Goal: Transaction & Acquisition: Book appointment/travel/reservation

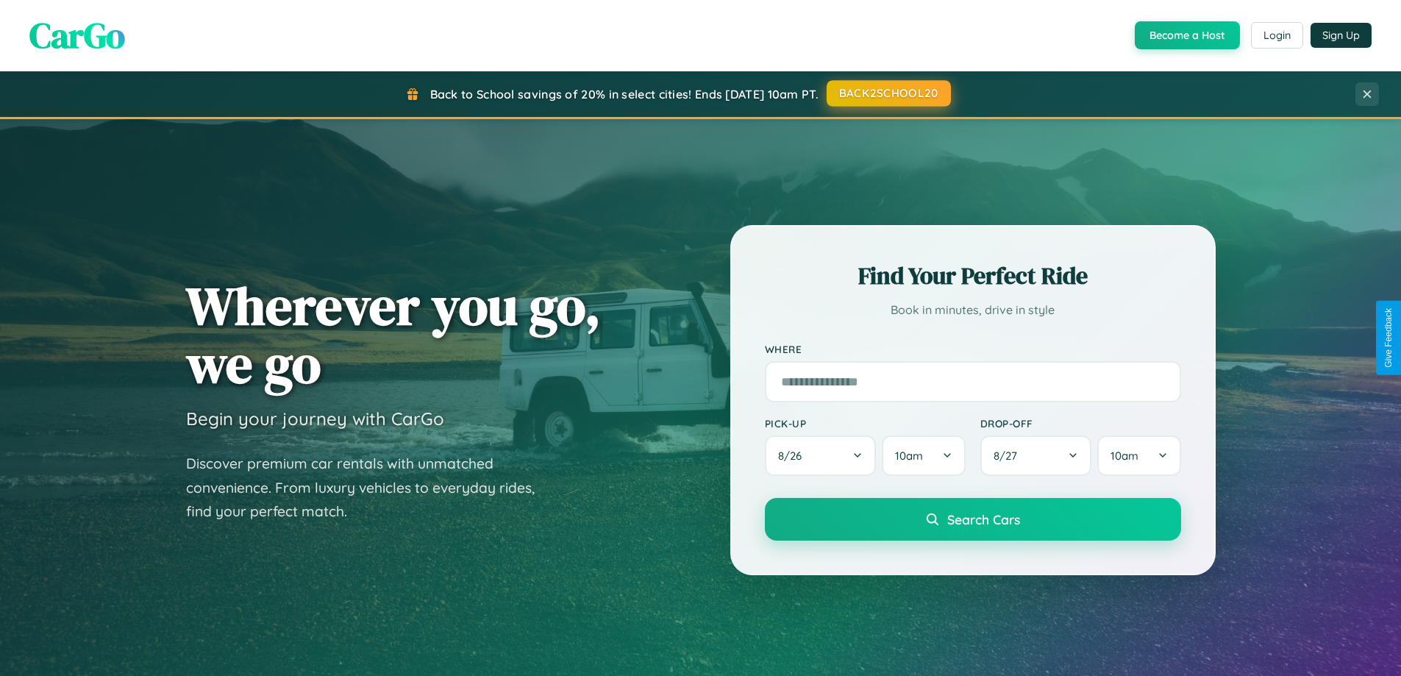
click at [888, 93] on button "BACK2SCHOOL20" at bounding box center [889, 93] width 124 height 26
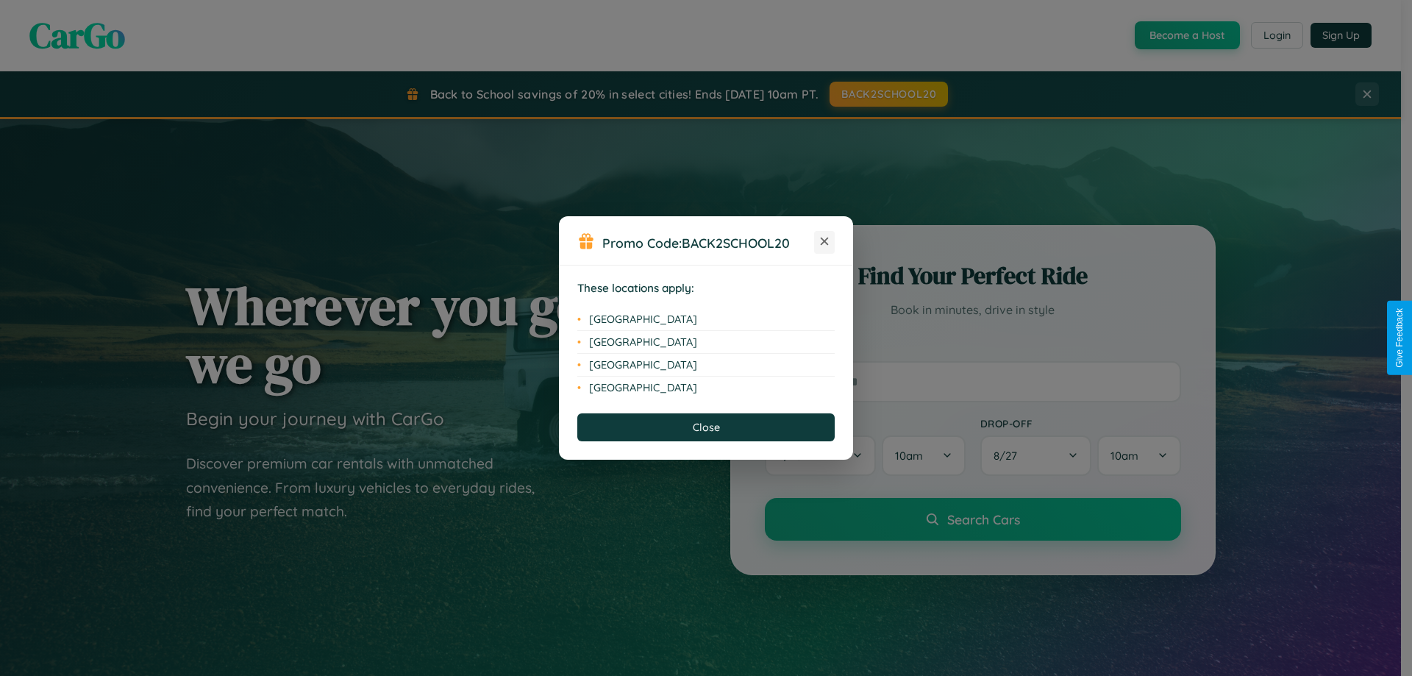
click at [825, 242] on icon at bounding box center [825, 242] width 8 height 8
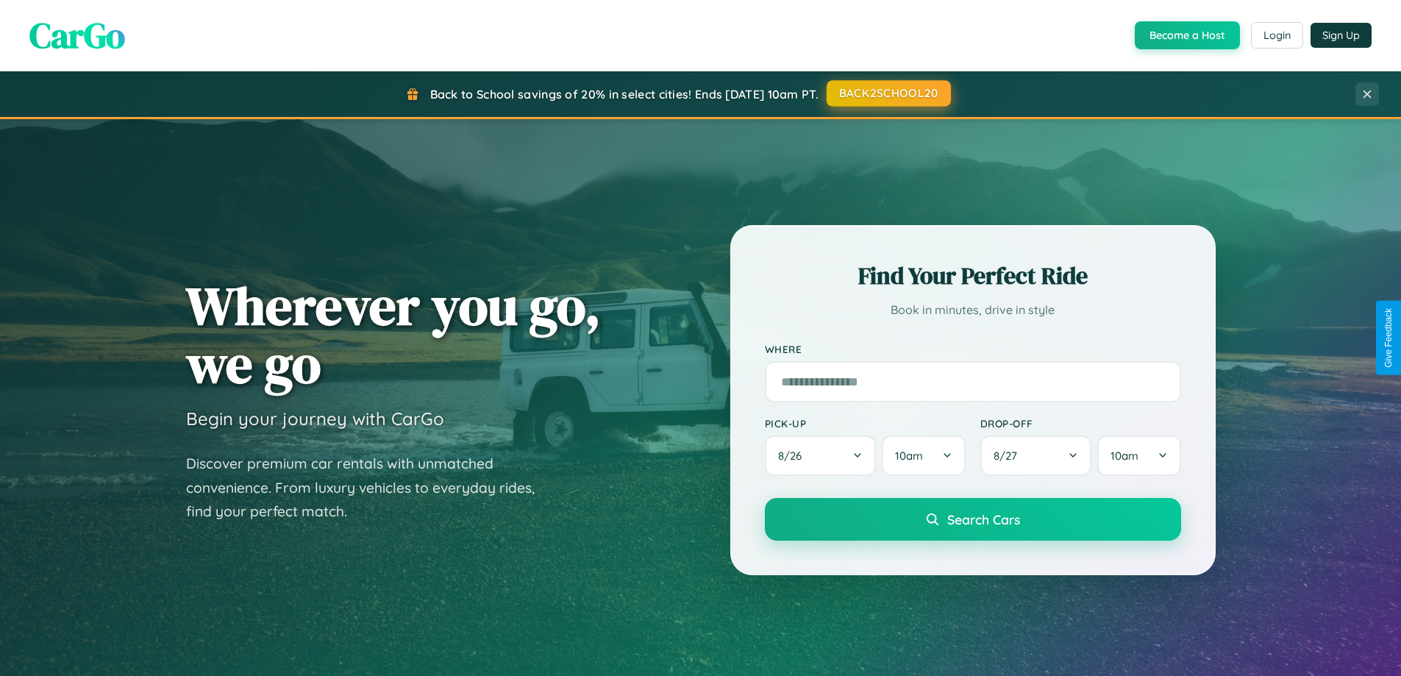
click at [888, 93] on button "BACK2SCHOOL20" at bounding box center [889, 93] width 124 height 26
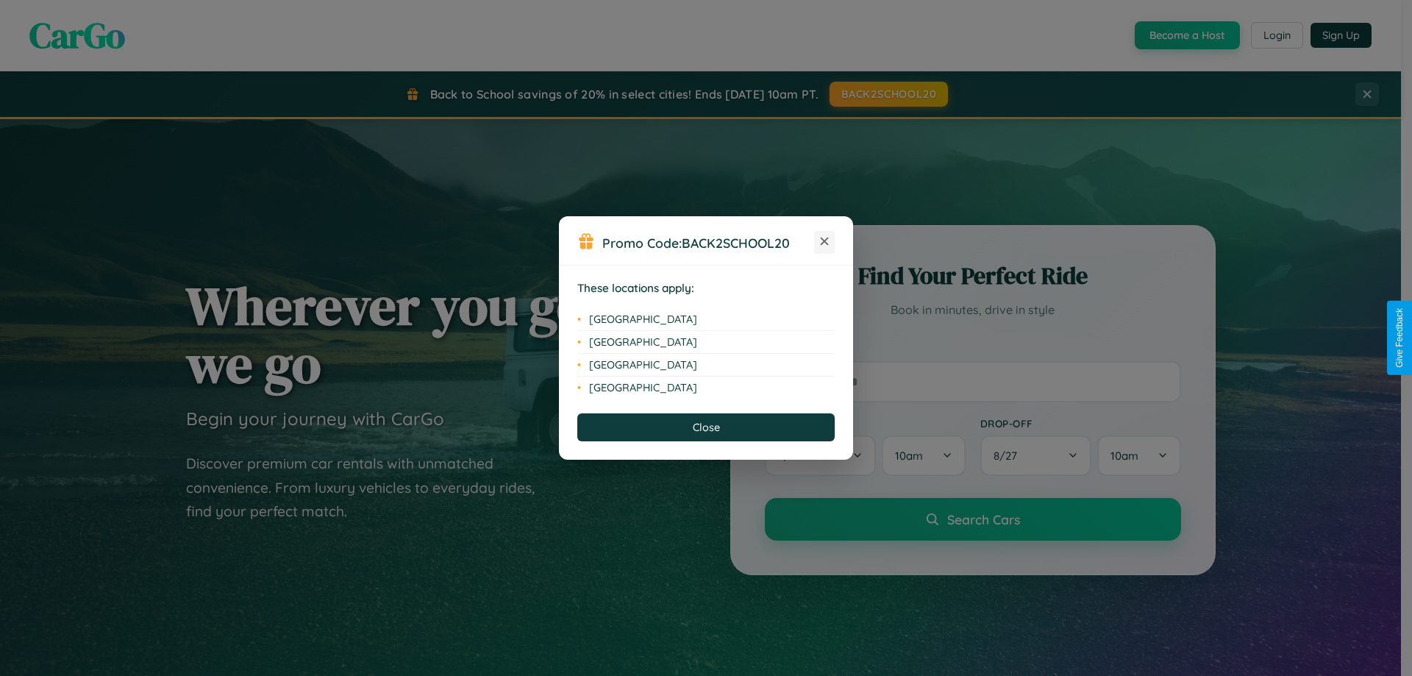
click at [825, 242] on icon at bounding box center [825, 242] width 8 height 8
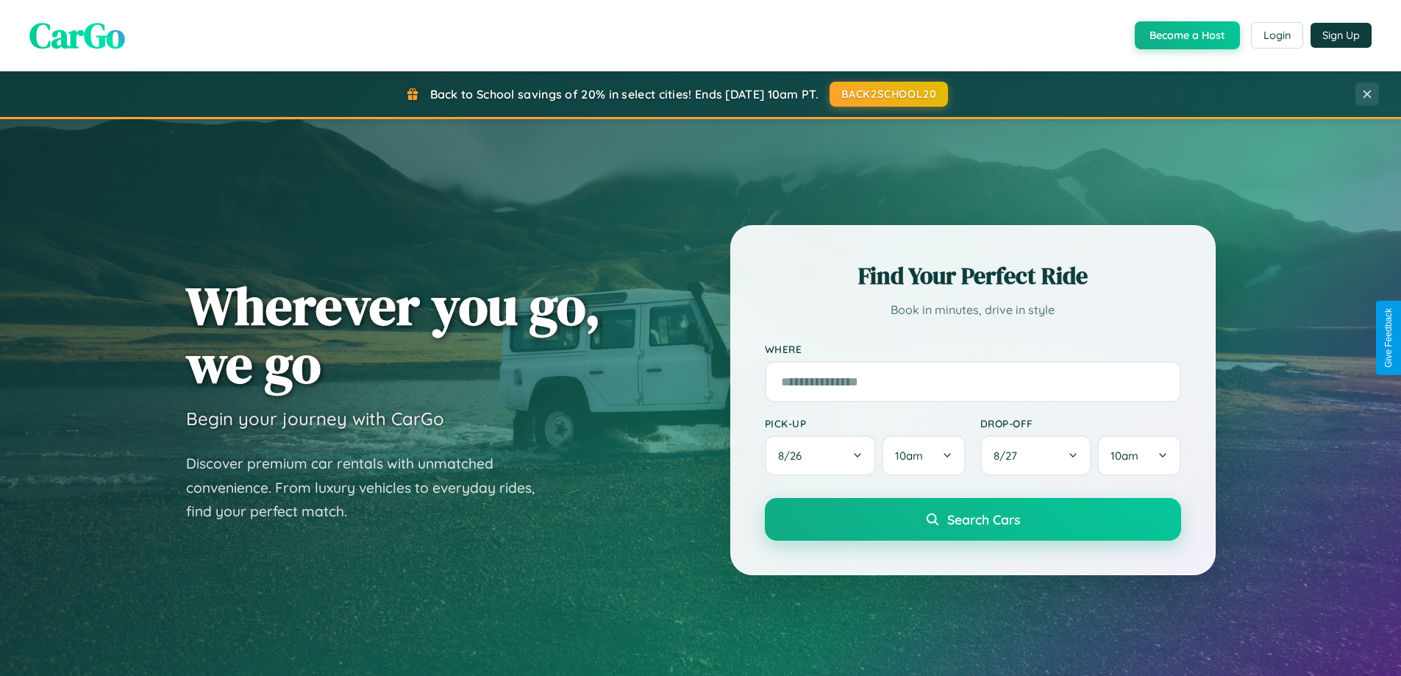
scroll to position [1012, 0]
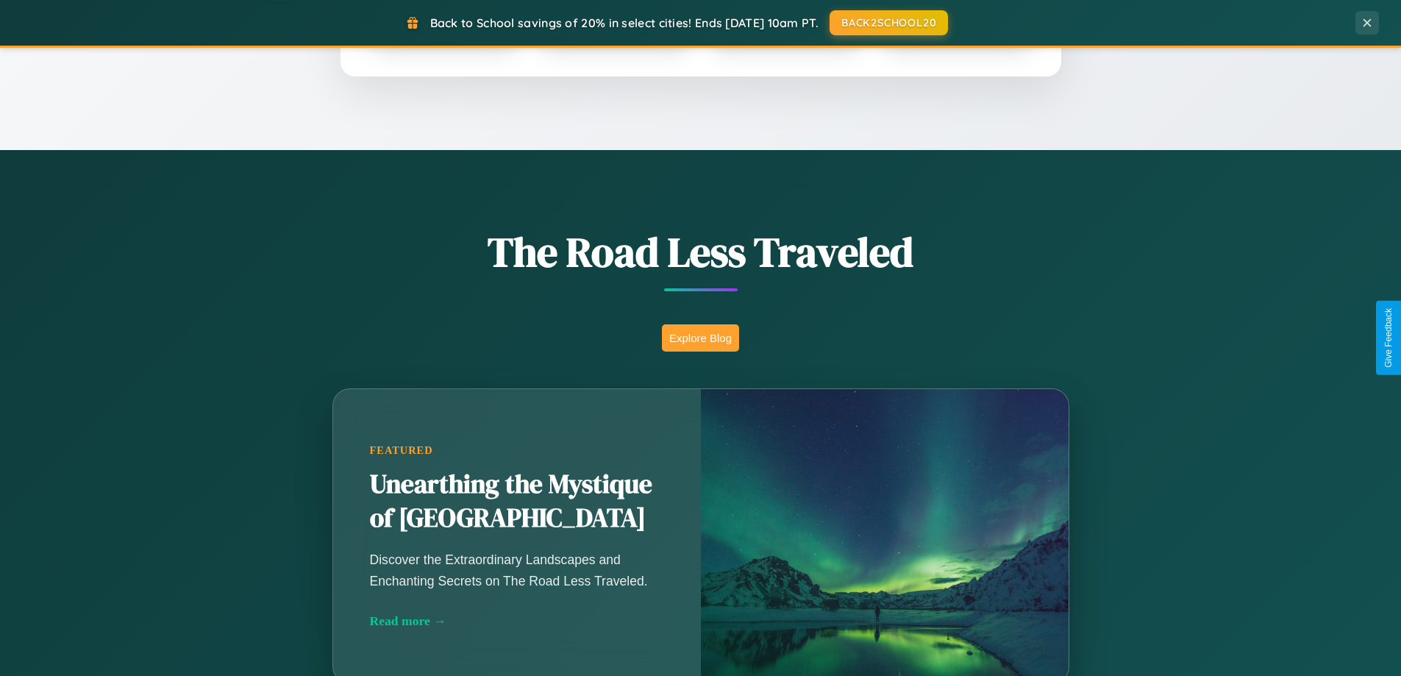
click at [700, 338] on button "Explore Blog" at bounding box center [700, 337] width 77 height 27
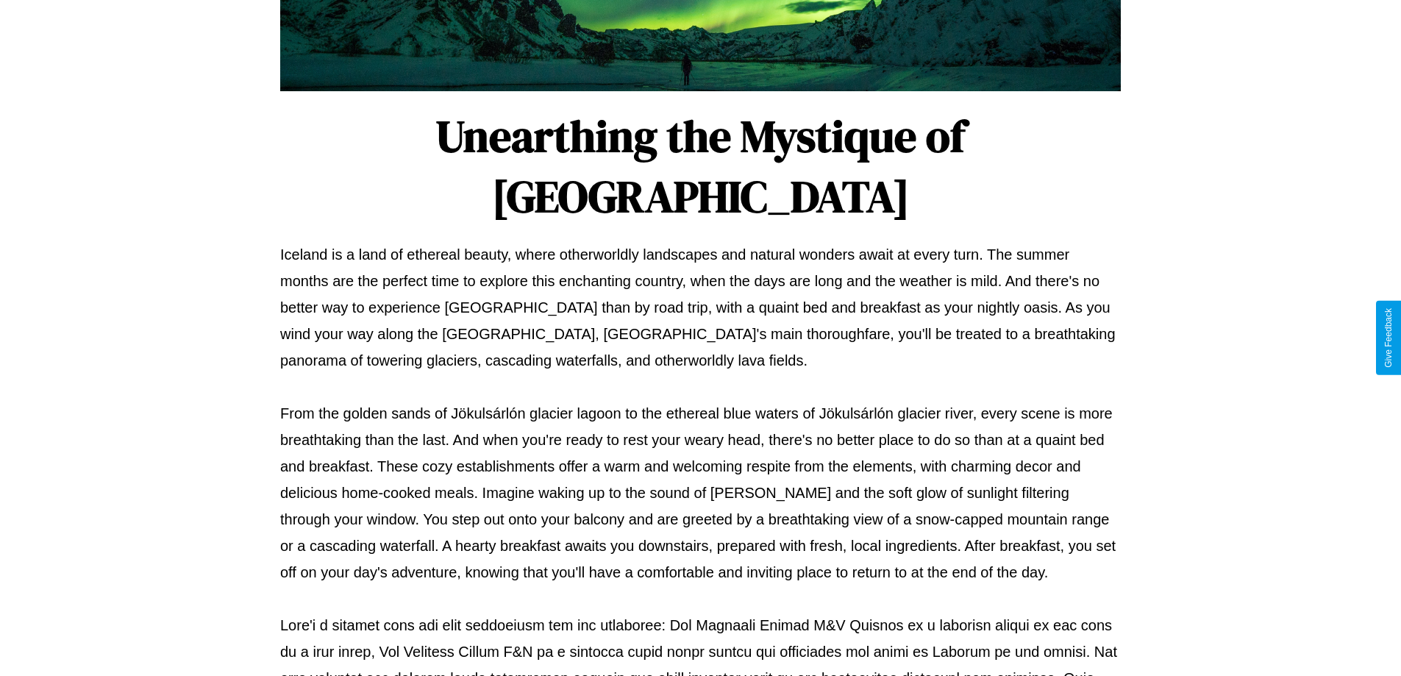
scroll to position [476, 0]
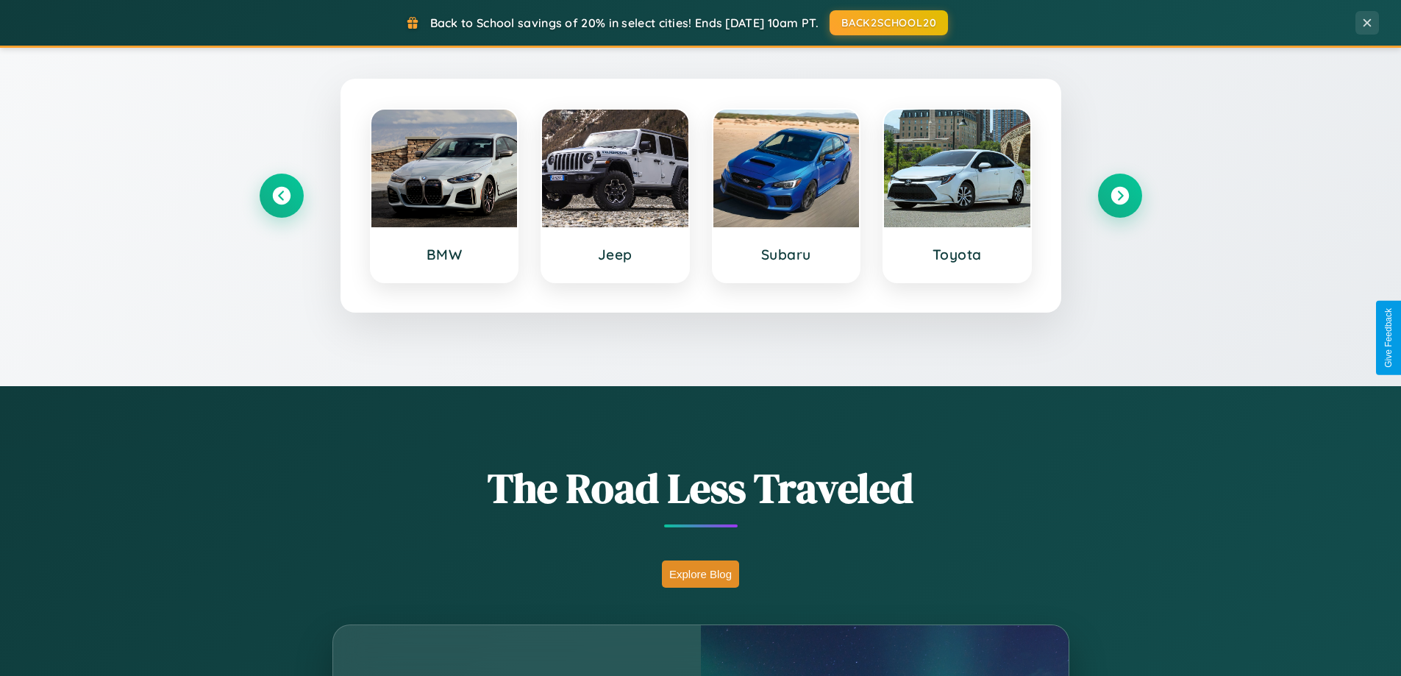
scroll to position [634, 0]
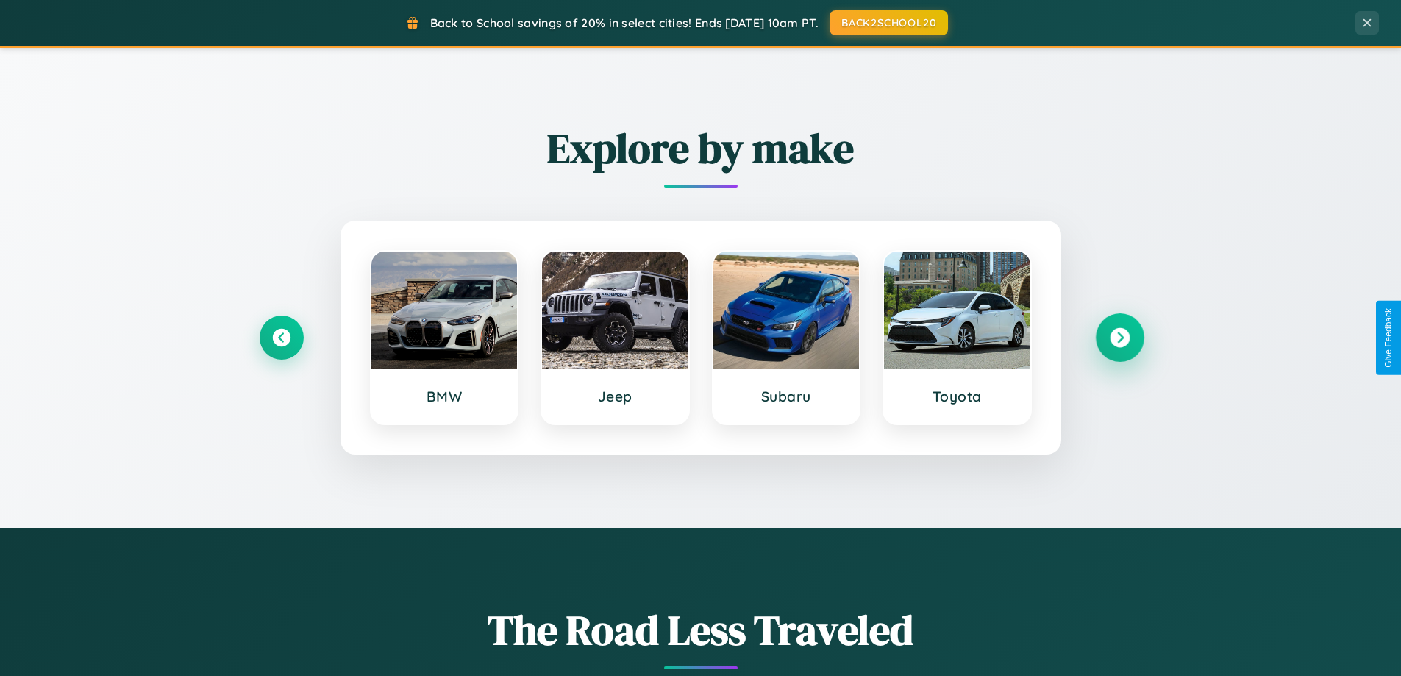
click at [1119, 338] on icon at bounding box center [1120, 338] width 20 height 20
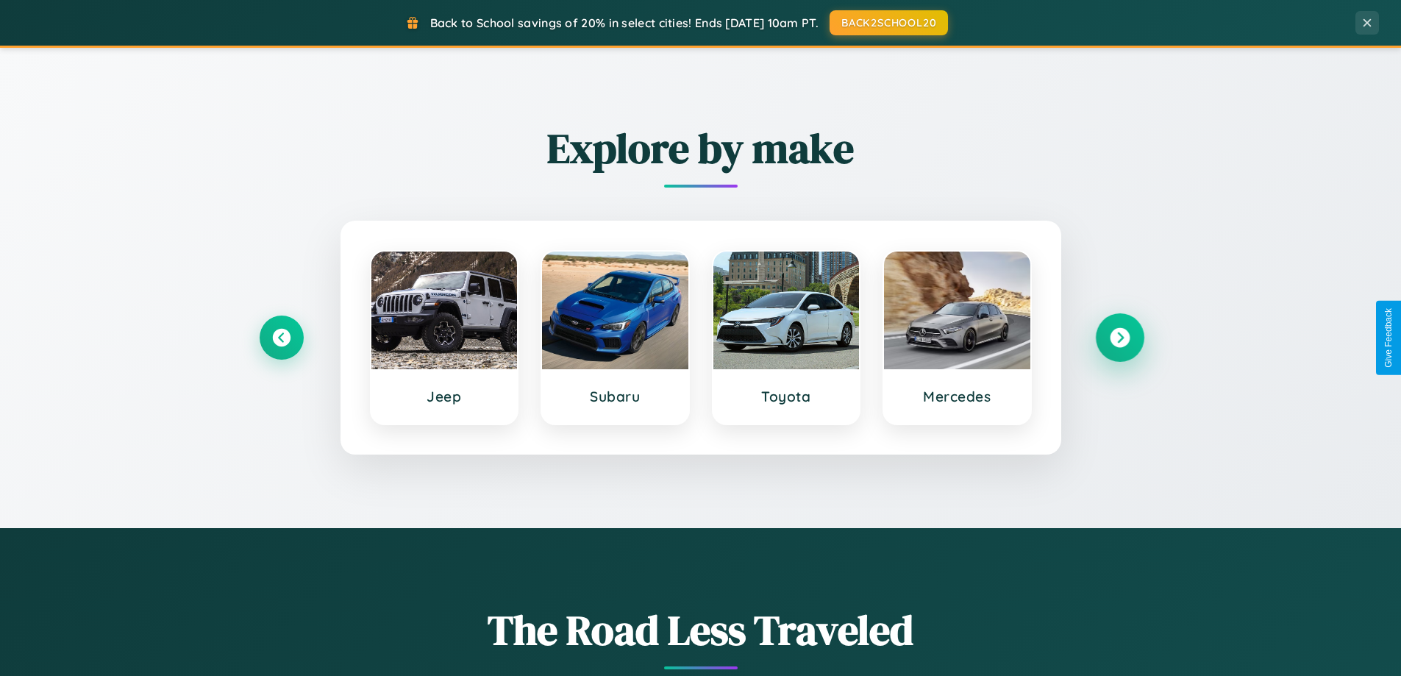
click at [1119, 338] on icon at bounding box center [1120, 338] width 20 height 20
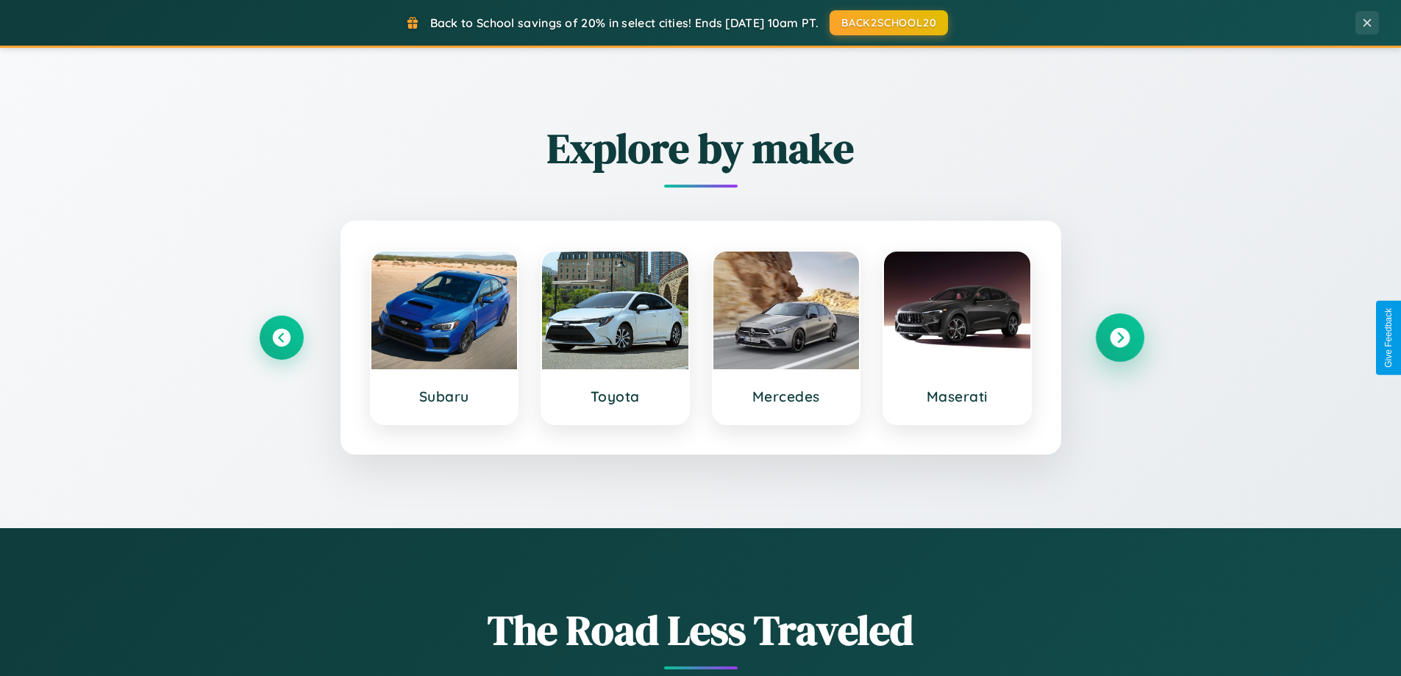
click at [1119, 338] on icon at bounding box center [1120, 338] width 20 height 20
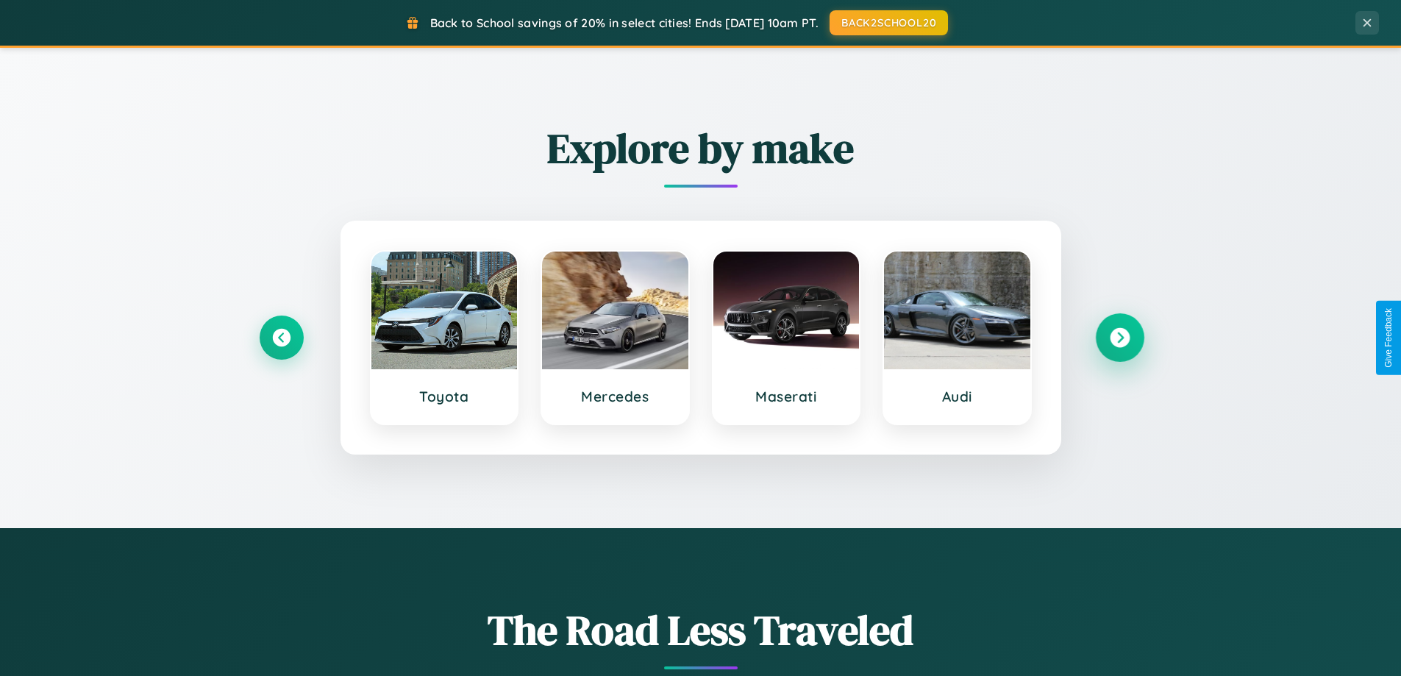
click at [1119, 338] on icon at bounding box center [1120, 338] width 20 height 20
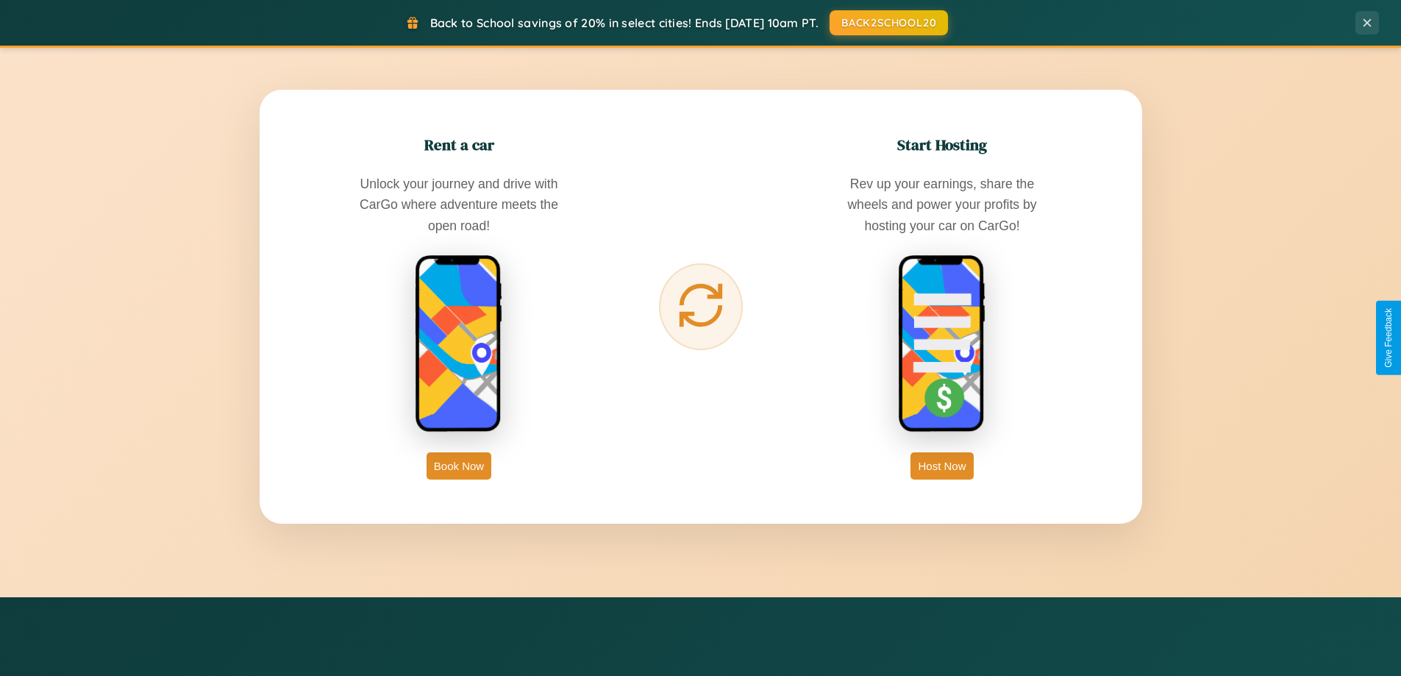
scroll to position [2363, 0]
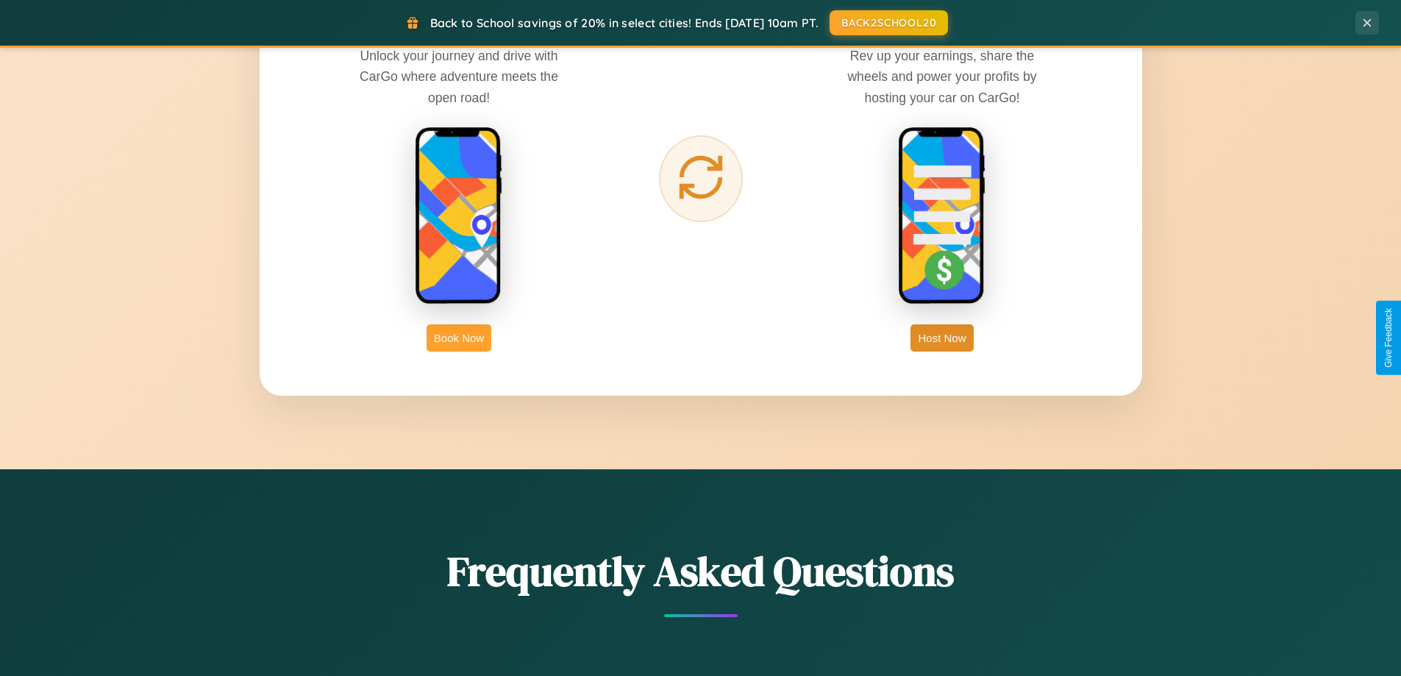
click at [459, 338] on button "Book Now" at bounding box center [459, 337] width 65 height 27
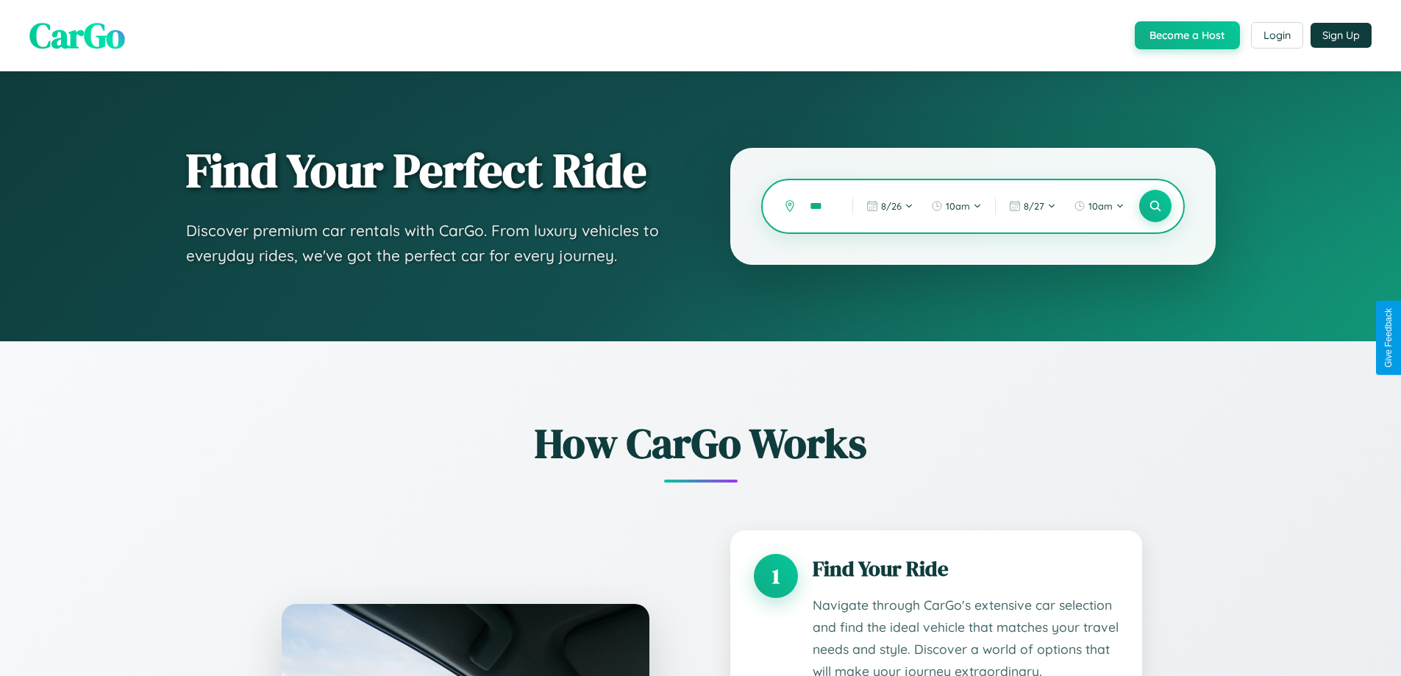
scroll to position [1226, 0]
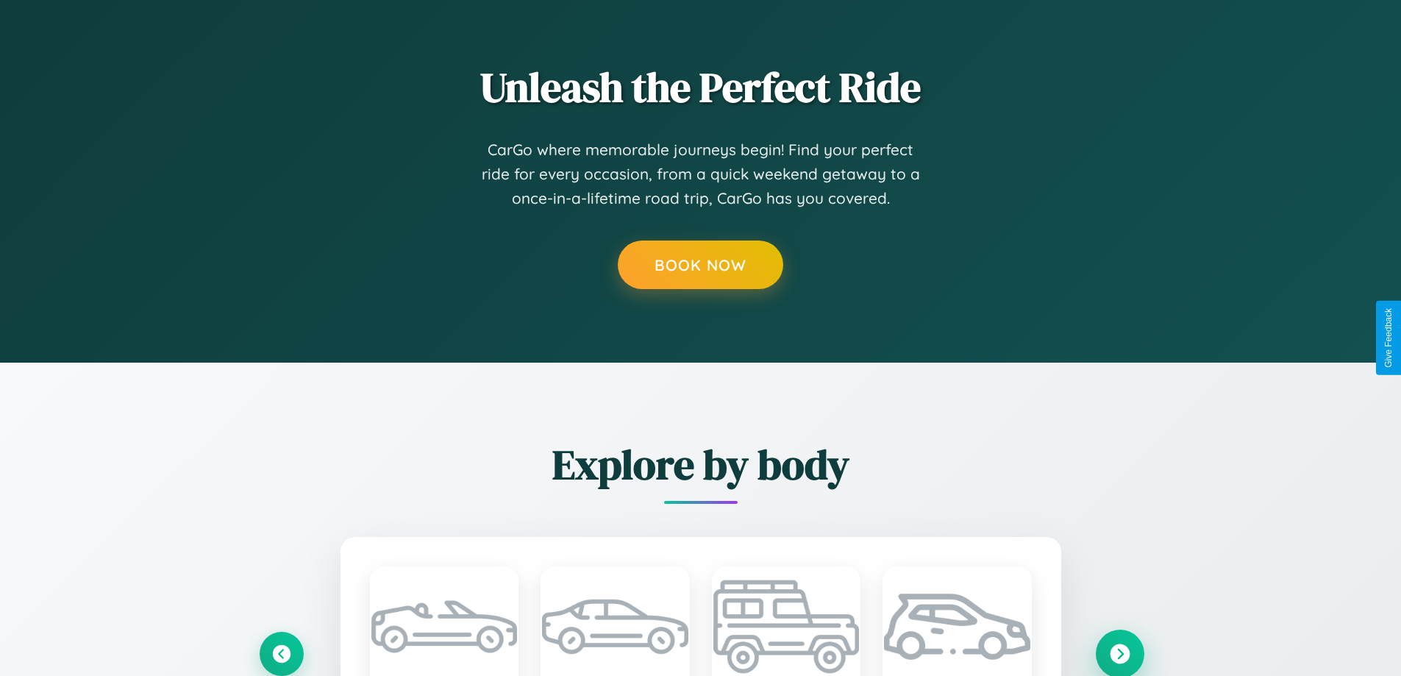
type input "***"
